Goal: Use online tool/utility: Utilize a website feature to perform a specific function

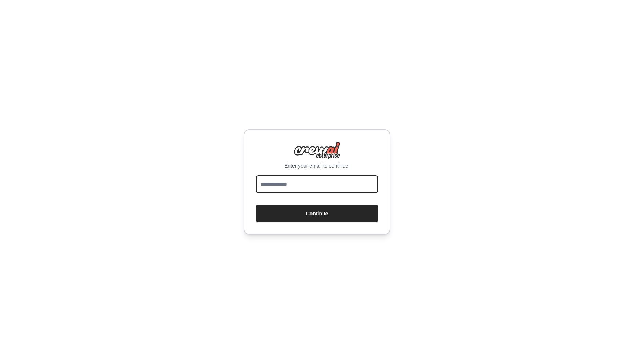
click at [288, 187] on input "email" at bounding box center [317, 184] width 122 height 18
type input "**********"
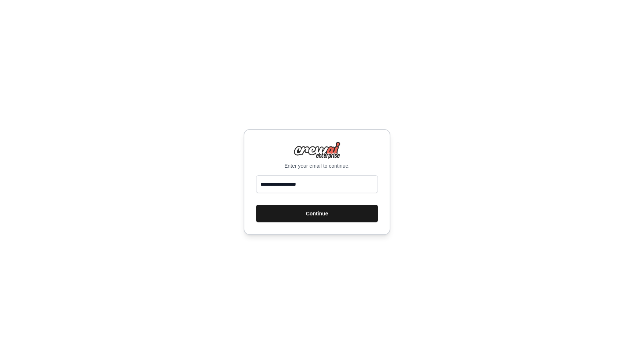
click at [324, 217] on button "Continue" at bounding box center [317, 214] width 122 height 18
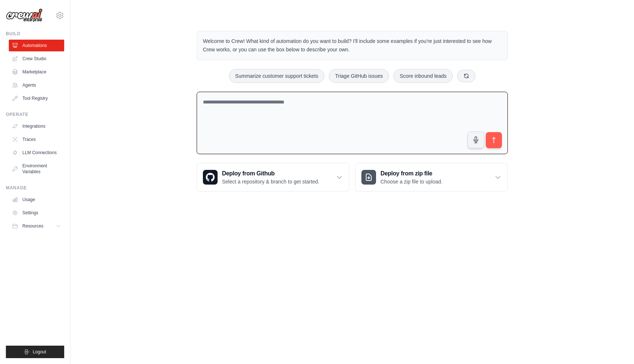
click at [250, 113] on textarea at bounding box center [352, 123] width 311 height 63
click at [250, 106] on textarea at bounding box center [352, 123] width 311 height 63
type textarea "**********"
click at [492, 138] on icon "submit" at bounding box center [494, 141] width 8 height 8
drag, startPoint x: 332, startPoint y: 100, endPoint x: 175, endPoint y: 86, distance: 157.7
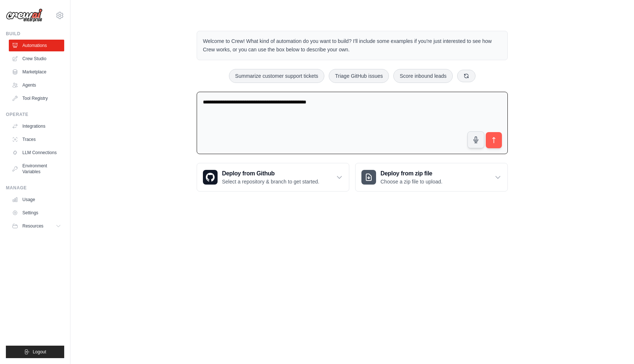
click at [175, 86] on div "**********" at bounding box center [352, 111] width 540 height 184
type textarea "**********"
click at [495, 140] on icon "submit" at bounding box center [494, 141] width 8 height 8
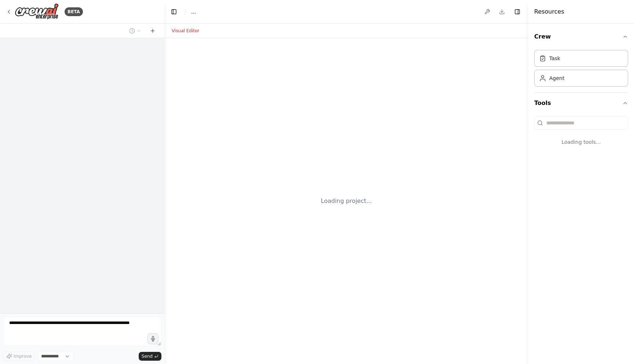
select select "****"
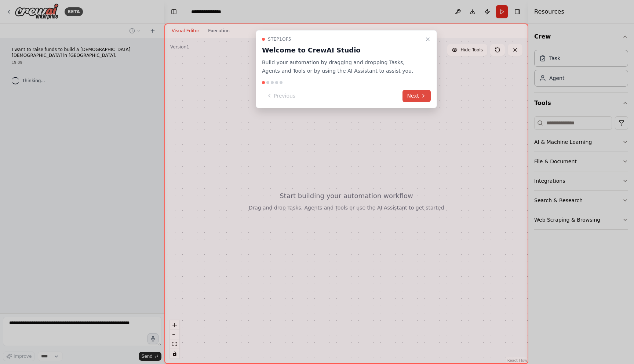
click at [418, 98] on button "Next" at bounding box center [417, 96] width 28 height 12
click at [415, 97] on button "Next" at bounding box center [417, 96] width 28 height 12
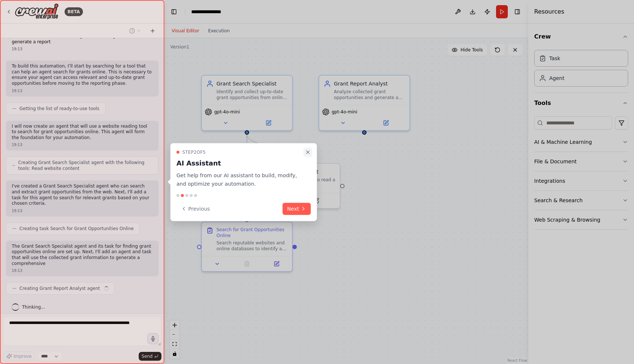
scroll to position [19, 0]
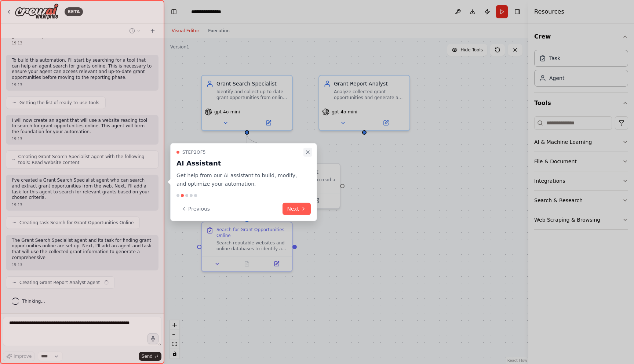
click at [306, 149] on icon "Close walkthrough" at bounding box center [308, 152] width 6 height 6
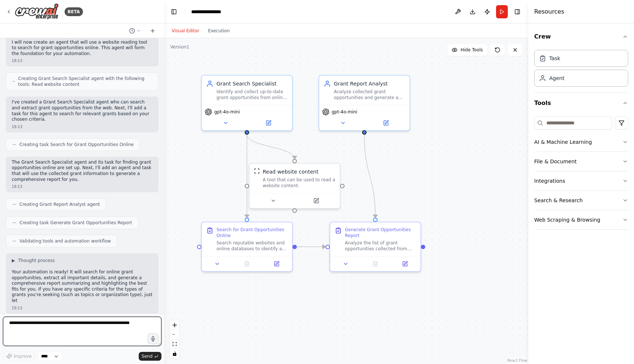
scroll to position [103, 0]
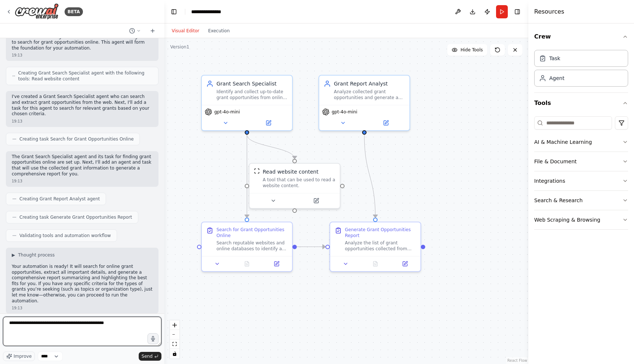
type textarea "**********"
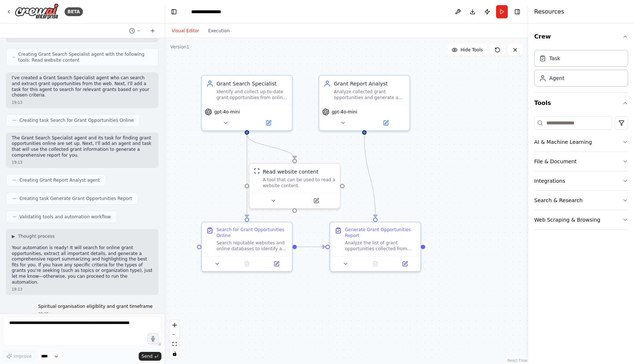
scroll to position [147, 0]
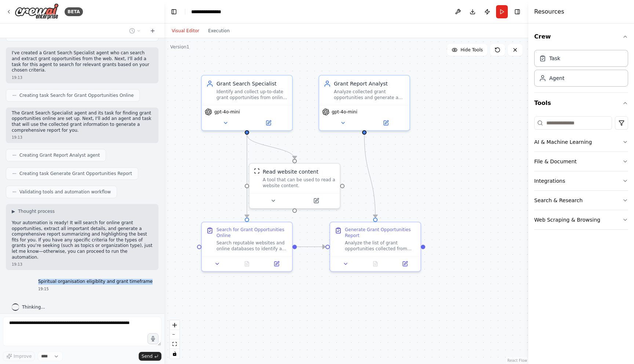
drag, startPoint x: 152, startPoint y: 275, endPoint x: 42, endPoint y: 276, distance: 110.5
click at [42, 276] on div "Spiritual organisation eligiblity and grant timeframe 19:15" at bounding box center [95, 285] width 126 height 19
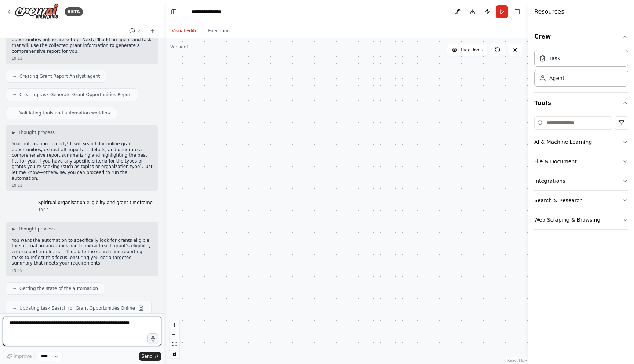
scroll to position [328, 0]
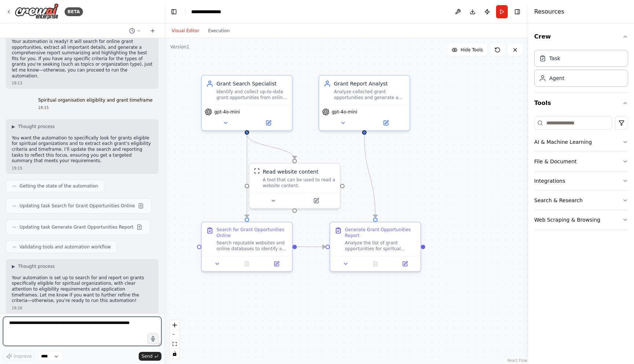
click at [119, 324] on textarea at bounding box center [82, 331] width 159 height 29
type textarea "**********"
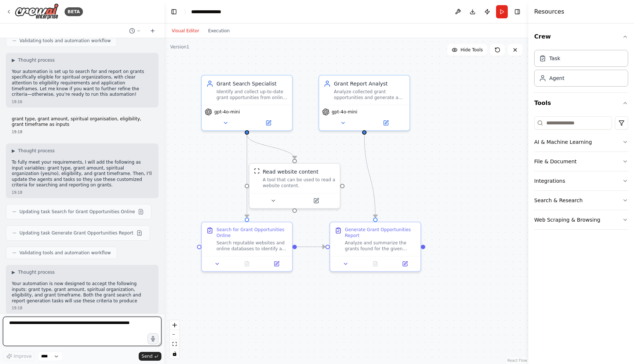
scroll to position [540, 0]
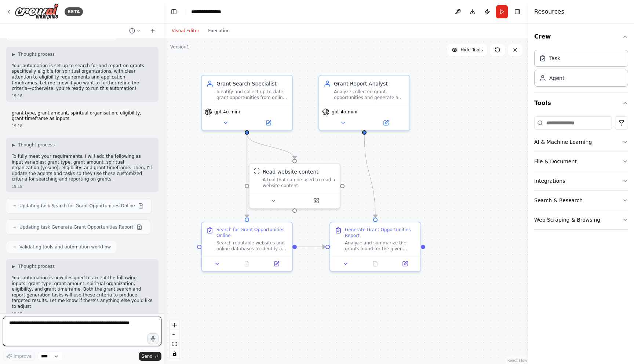
click at [95, 333] on textarea at bounding box center [82, 331] width 159 height 29
type textarea "*"
click at [345, 119] on icon at bounding box center [343, 122] width 6 height 6
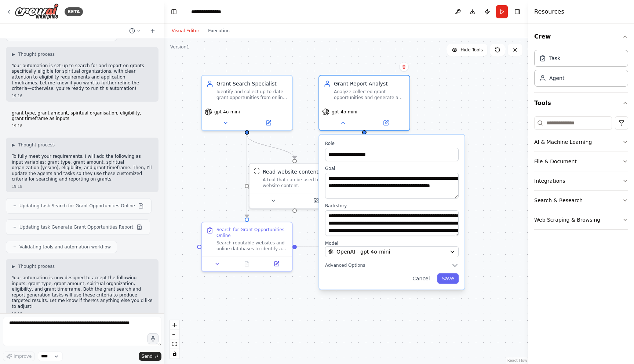
click at [321, 312] on div ".deletable-edge-delete-btn { width: 20px; height: 20px; border: 0px solid #ffff…" at bounding box center [346, 201] width 364 height 326
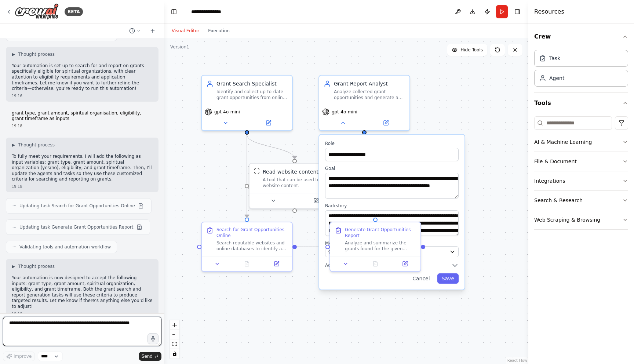
click at [96, 331] on textarea at bounding box center [82, 331] width 159 height 29
paste textarea "**********"
type textarea "**********"
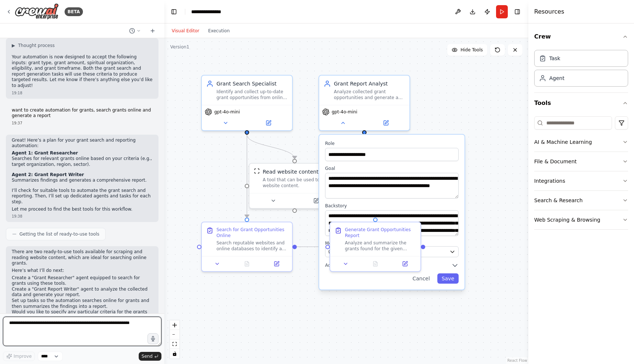
scroll to position [767, 0]
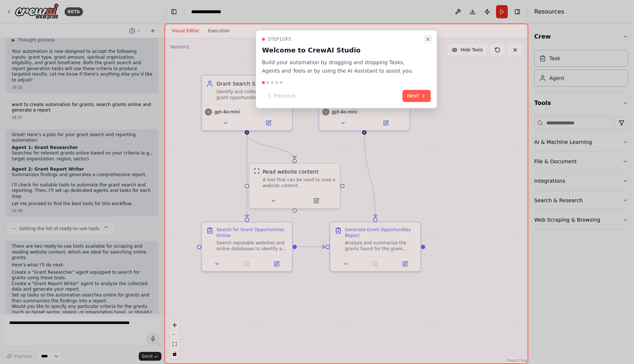
scroll to position [767, 0]
click at [429, 40] on icon "Close walkthrough" at bounding box center [428, 39] width 6 height 6
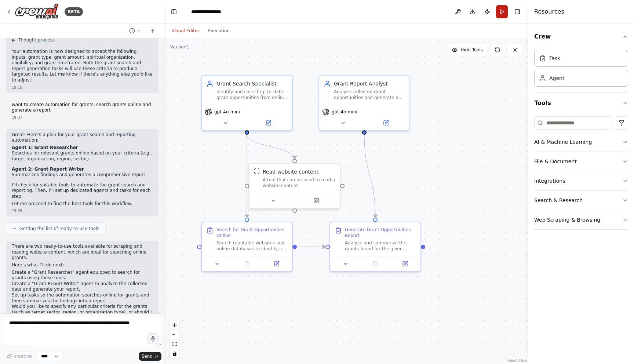
click at [503, 11] on button "Run" at bounding box center [502, 11] width 12 height 13
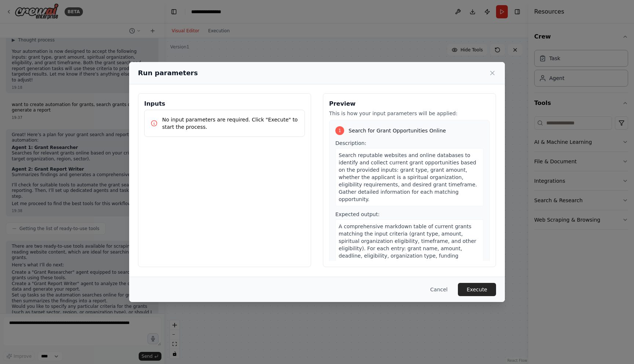
click at [484, 289] on button "Execute" at bounding box center [477, 289] width 38 height 13
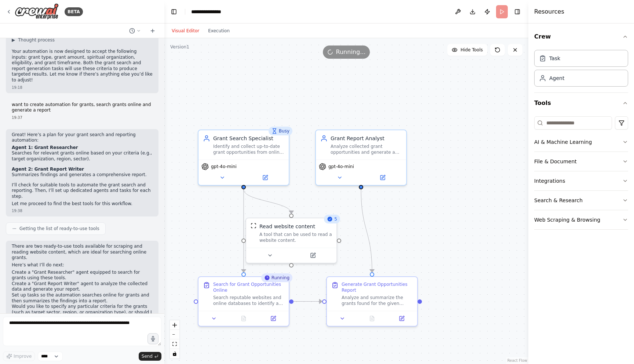
drag, startPoint x: 197, startPoint y: 135, endPoint x: 194, endPoint y: 189, distance: 54.8
click at [194, 189] on div ".deletable-edge-delete-btn { width: 20px; height: 20px; border: 0px solid #ffff…" at bounding box center [346, 201] width 364 height 326
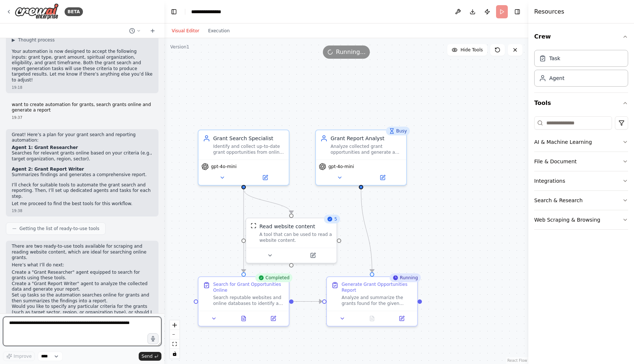
click at [103, 335] on textarea at bounding box center [82, 331] width 159 height 29
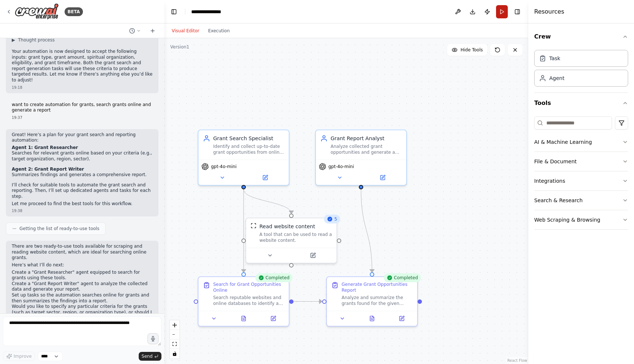
click at [505, 12] on button "Run" at bounding box center [502, 11] width 12 height 13
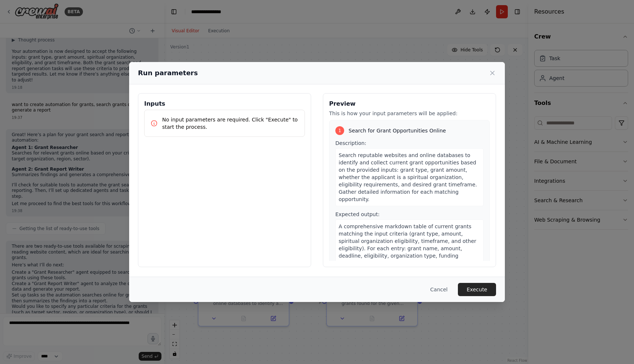
click at [193, 127] on p "No input parameters are required. Click "Execute" to start the process." at bounding box center [230, 123] width 137 height 15
click at [194, 126] on p "No input parameters are required. Click "Execute" to start the process." at bounding box center [230, 123] width 137 height 15
click at [195, 129] on p "No input parameters are required. Click "Execute" to start the process." at bounding box center [230, 123] width 137 height 15
click at [196, 117] on p "No input parameters are required. Click "Execute" to start the process." at bounding box center [230, 123] width 137 height 15
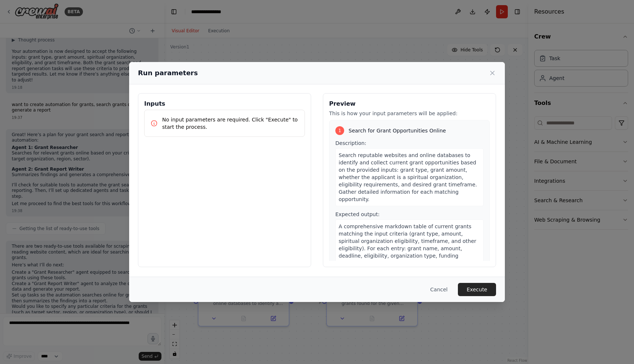
click at [483, 287] on button "Execute" at bounding box center [477, 289] width 38 height 13
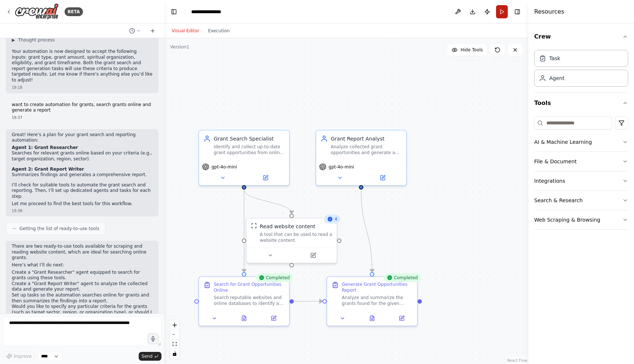
click at [500, 10] on button "Run" at bounding box center [502, 11] width 12 height 13
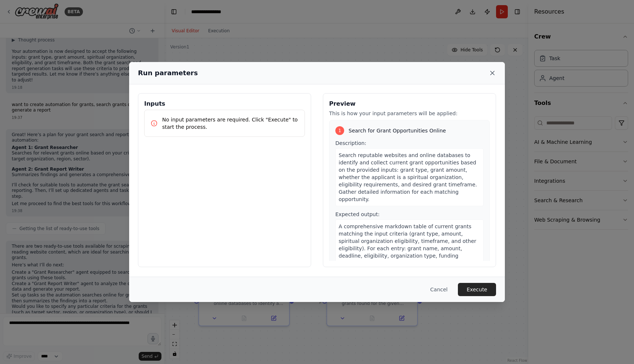
click at [492, 70] on icon at bounding box center [492, 72] width 7 height 7
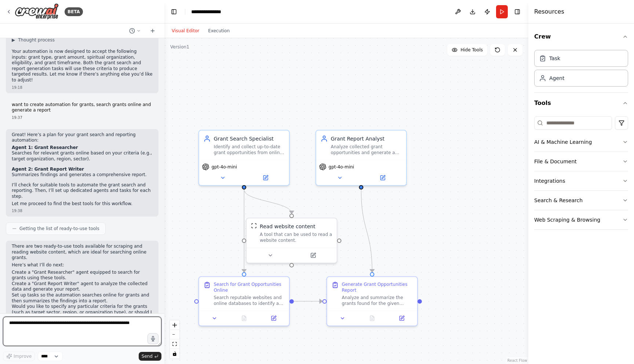
click at [82, 327] on textarea at bounding box center [82, 331] width 159 height 29
click at [86, 331] on textarea at bounding box center [82, 331] width 159 height 29
click at [112, 330] on textarea at bounding box center [82, 331] width 159 height 29
paste textarea "**********"
type textarea "**********"
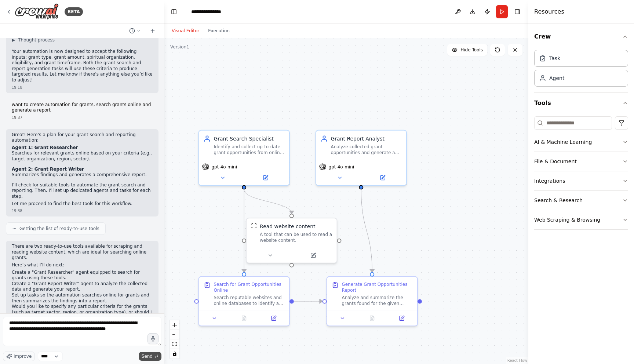
click at [150, 356] on span "Send" at bounding box center [147, 356] width 11 height 6
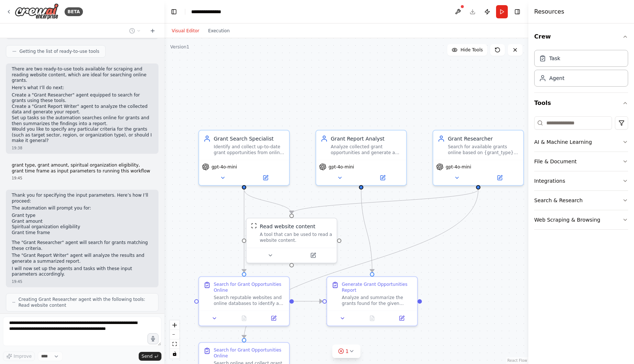
scroll to position [942, 0]
click at [38, 268] on p "I will now set up the agents and tasks with these input parameters accordingly." at bounding box center [82, 273] width 141 height 11
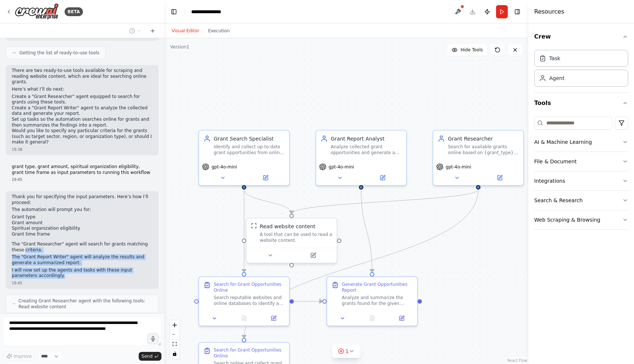
scroll to position [999, 0]
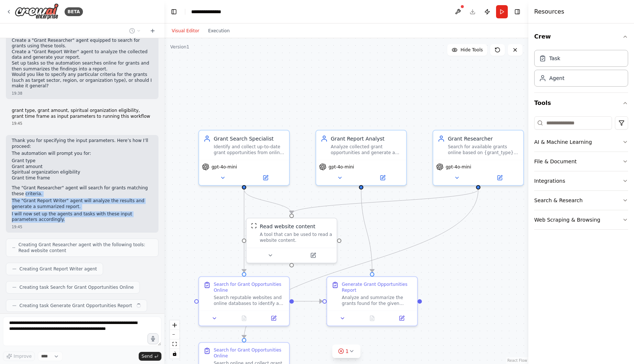
drag, startPoint x: 38, startPoint y: 253, endPoint x: 7, endPoint y: 172, distance: 86.4
click at [7, 172] on div "Thank you for specifying the input parameters. Here’s how I’ll proceed: The aut…" at bounding box center [82, 184] width 153 height 98
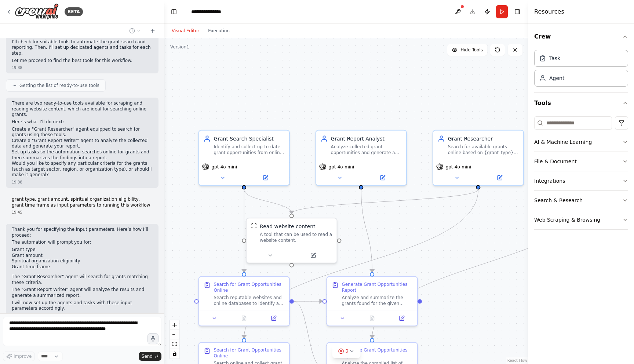
click at [51, 253] on li "Grant amount" at bounding box center [82, 256] width 141 height 6
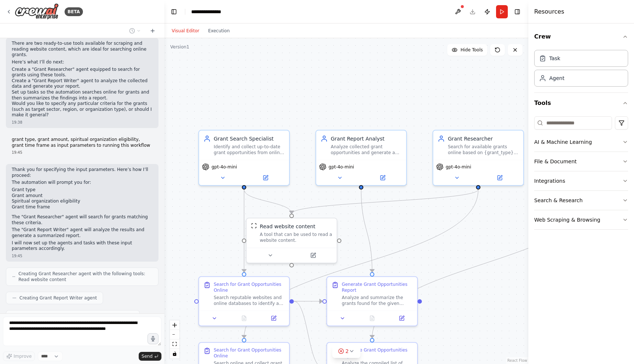
scroll to position [962, 0]
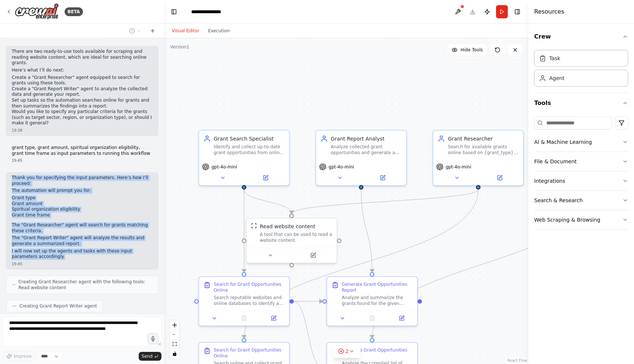
drag, startPoint x: 41, startPoint y: 233, endPoint x: 10, endPoint y: 157, distance: 82.1
click at [10, 172] on div "Thank you for specifying the input parameters. Here’s how I’ll proceed: The aut…" at bounding box center [82, 221] width 153 height 98
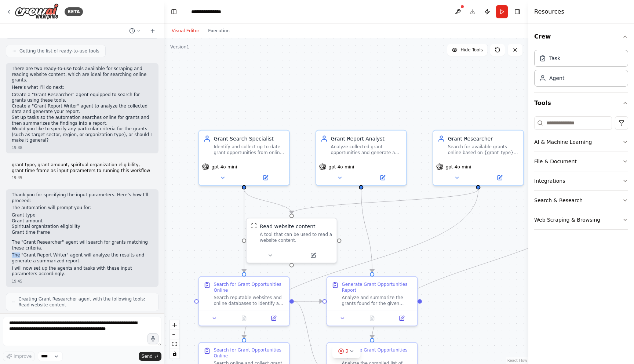
scroll to position [945, 0]
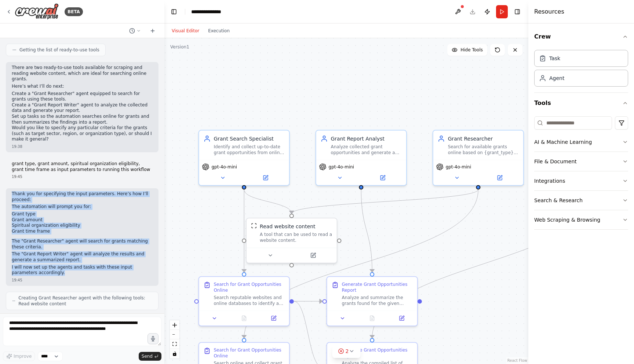
drag, startPoint x: 40, startPoint y: 250, endPoint x: 8, endPoint y: 168, distance: 87.6
click at [8, 188] on div "Thank you for specifying the input parameters. Here’s how I’ll proceed: The aut…" at bounding box center [82, 237] width 153 height 98
copy div "Thank you for specifying the input parameters. Here’s how I’ll proceed: The aut…"
click at [180, 33] on button "Visual Editor" at bounding box center [185, 30] width 36 height 9
click at [184, 29] on button "Visual Editor" at bounding box center [185, 30] width 36 height 9
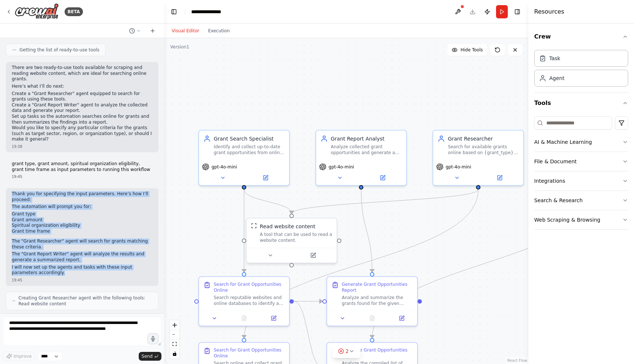
click at [184, 29] on button "Visual Editor" at bounding box center [185, 30] width 36 height 9
click at [186, 29] on button "Visual Editor" at bounding box center [185, 30] width 36 height 9
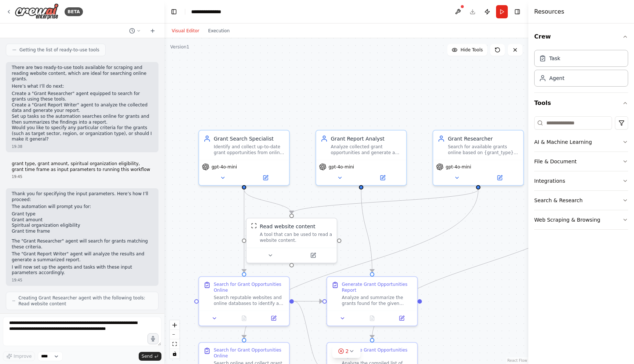
click at [116, 291] on div "Want to create automation for grants, search grants online and generate a repor…" at bounding box center [82, 175] width 164 height 275
click at [188, 29] on button "Visual Editor" at bounding box center [185, 30] width 36 height 9
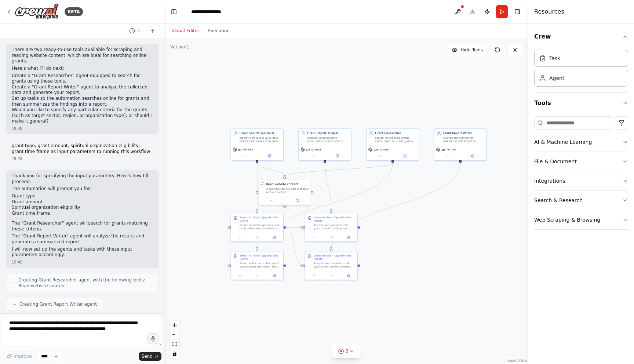
scroll to position [1094, 0]
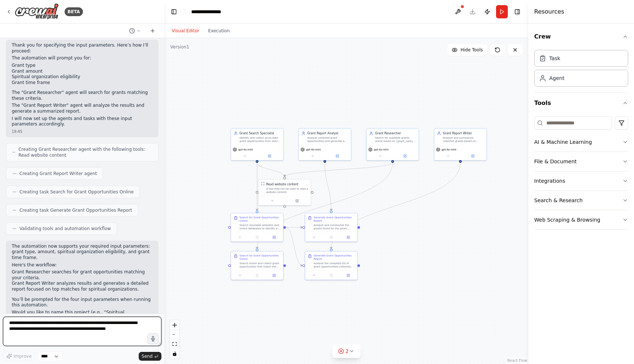
click at [57, 340] on textarea "**********" at bounding box center [82, 331] width 159 height 29
click at [217, 29] on button "Execution" at bounding box center [219, 30] width 30 height 9
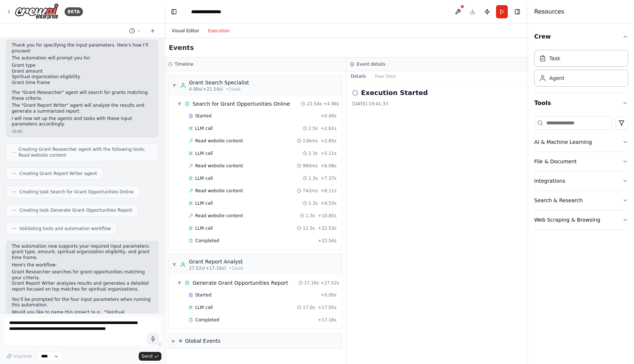
click at [197, 31] on button "Visual Editor" at bounding box center [185, 30] width 36 height 9
click at [214, 30] on button "Execution" at bounding box center [219, 30] width 30 height 9
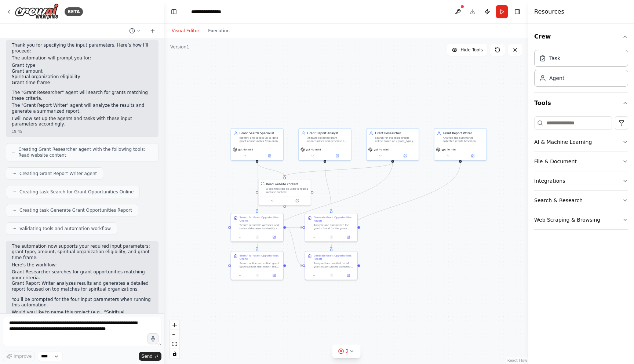
click at [197, 30] on button "Visual Editor" at bounding box center [185, 30] width 36 height 9
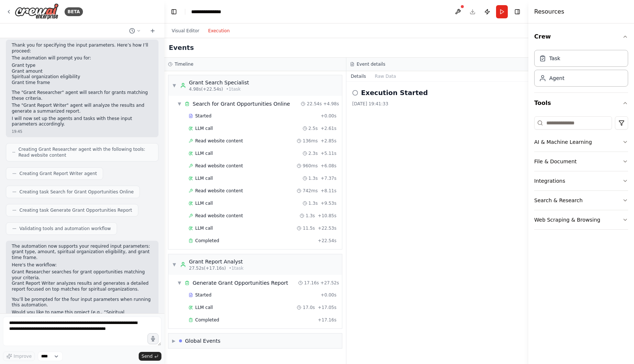
click at [212, 30] on button "Execution" at bounding box center [219, 30] width 30 height 9
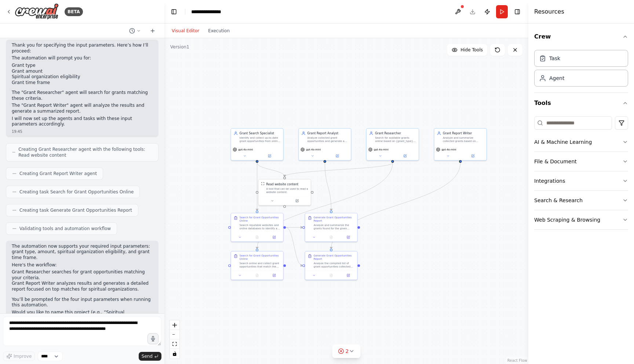
click at [197, 30] on button "Visual Editor" at bounding box center [185, 30] width 36 height 9
click at [214, 31] on button "Execution" at bounding box center [219, 30] width 30 height 9
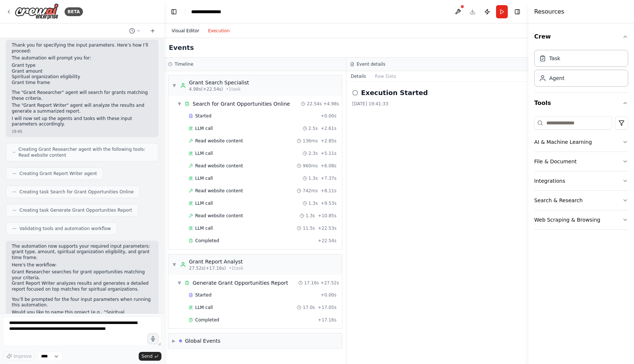
click at [191, 33] on button "Visual Editor" at bounding box center [185, 30] width 36 height 9
click at [222, 30] on button "Execution" at bounding box center [219, 30] width 30 height 9
click at [223, 32] on button "Execution" at bounding box center [219, 30] width 30 height 9
click at [227, 280] on div "Generate Grant Opportunities Report" at bounding box center [240, 282] width 95 height 7
click at [227, 281] on div "Generate Grant Opportunities Report" at bounding box center [240, 282] width 95 height 7
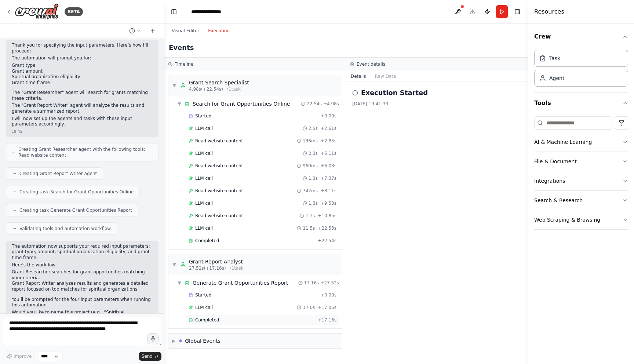
click at [214, 317] on span "Completed" at bounding box center [207, 320] width 24 height 6
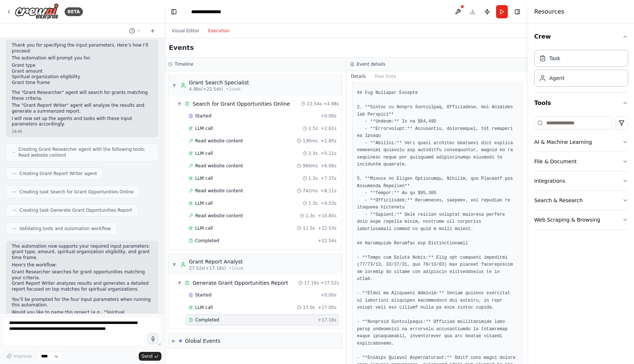
scroll to position [590, 0]
